Goal: Browse casually

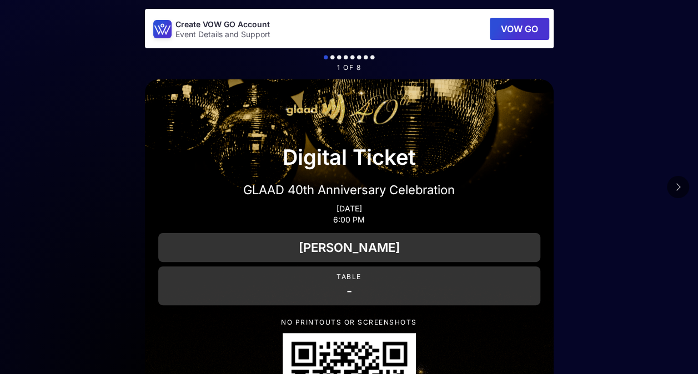
click at [675, 187] on icon at bounding box center [678, 187] width 6 height 9
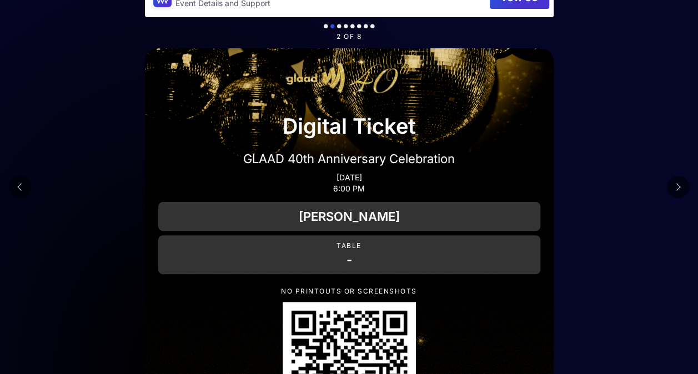
scroll to position [111, 0]
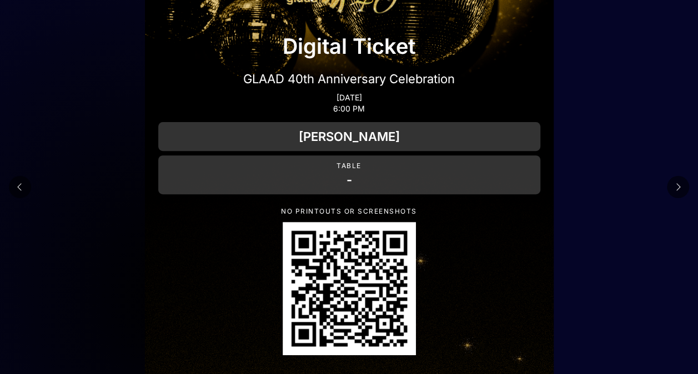
click at [678, 186] on icon at bounding box center [678, 187] width 6 height 9
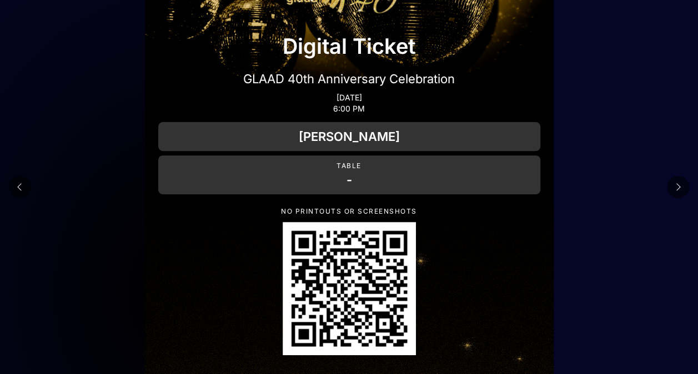
click at [671, 188] on button at bounding box center [678, 187] width 22 height 22
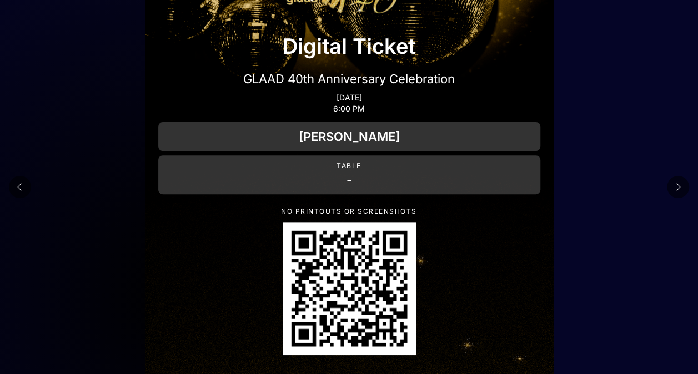
click at [677, 185] on icon at bounding box center [678, 187] width 6 height 9
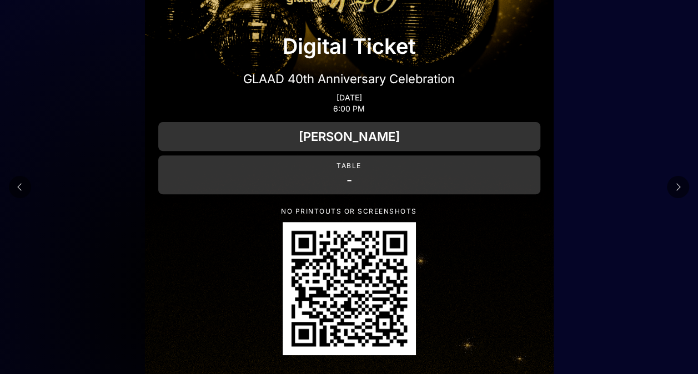
click at [677, 193] on button at bounding box center [678, 187] width 22 height 22
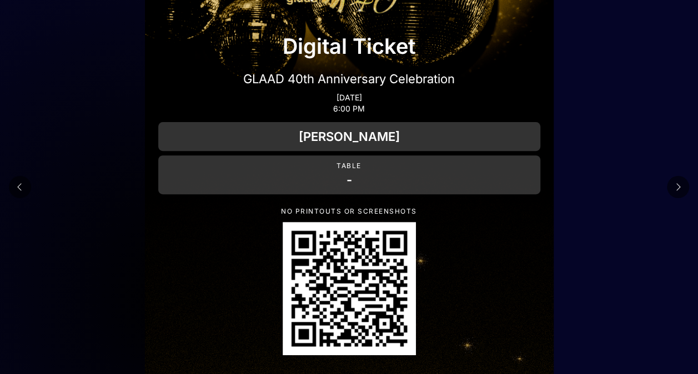
click at [670, 185] on button at bounding box center [678, 187] width 22 height 22
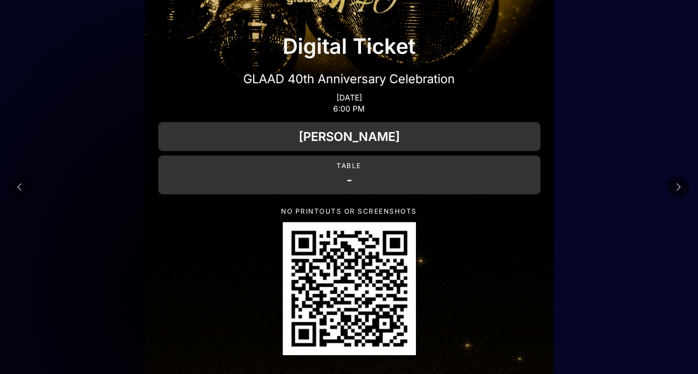
click at [676, 181] on button at bounding box center [678, 187] width 22 height 22
